Goal: Information Seeking & Learning: Learn about a topic

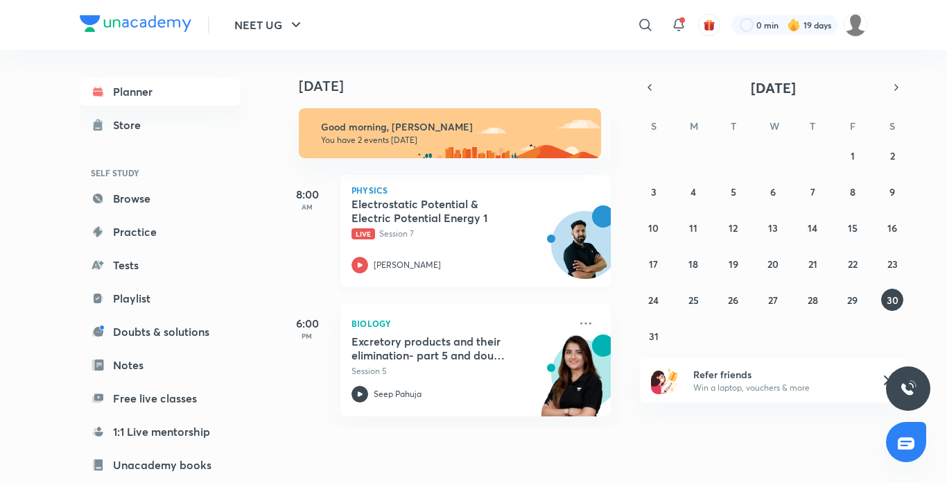
click at [366, 273] on div at bounding box center [360, 265] width 17 height 17
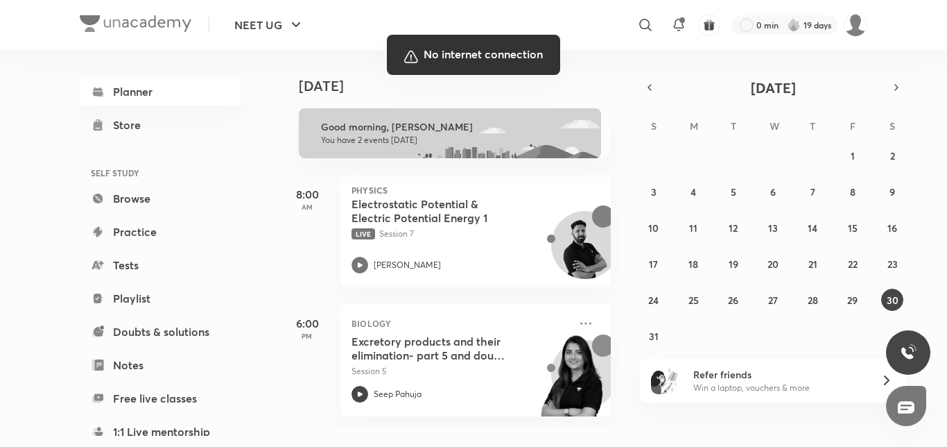
drag, startPoint x: 788, startPoint y: 25, endPoint x: 917, endPoint y: 80, distance: 140.4
click at [917, 80] on div at bounding box center [473, 223] width 947 height 447
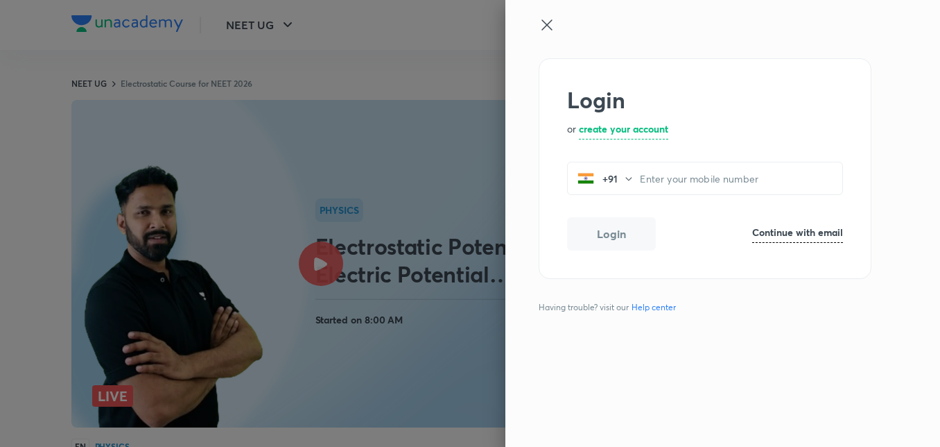
click at [540, 22] on icon at bounding box center [547, 25] width 17 height 17
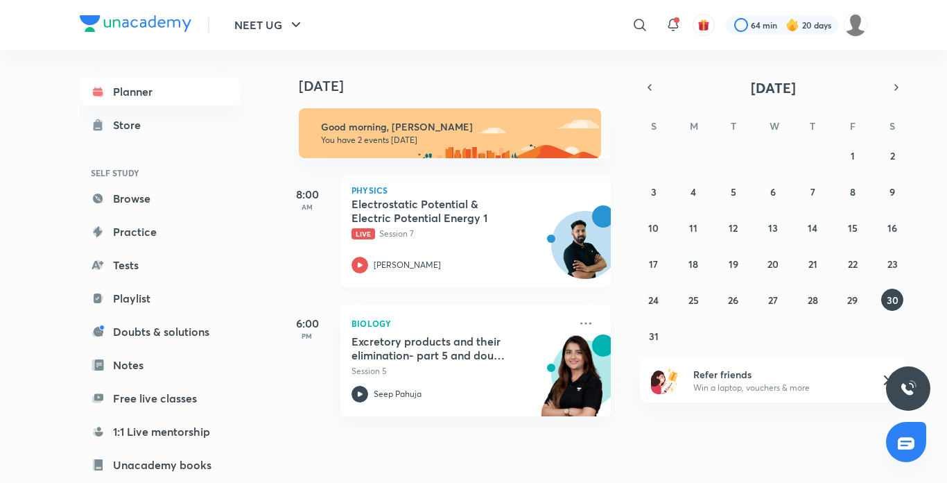
click at [360, 268] on icon at bounding box center [360, 265] width 17 height 17
